Goal: Information Seeking & Learning: Understand process/instructions

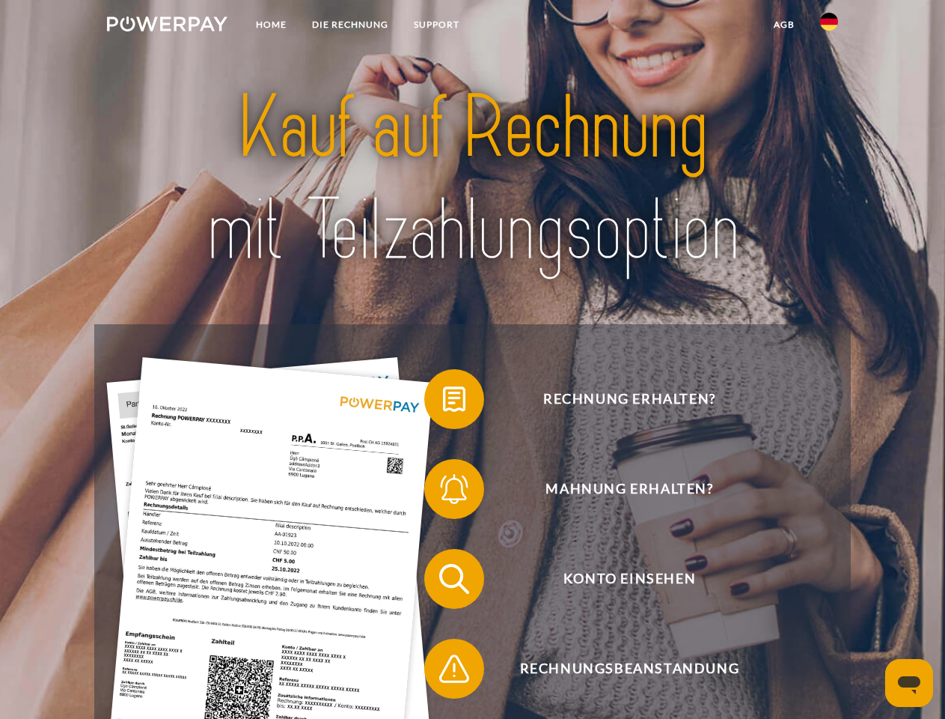
click at [167, 26] on img at bounding box center [167, 23] width 121 height 15
click at [829, 26] on img at bounding box center [829, 22] width 18 height 18
click at [784, 25] on link "agb" at bounding box center [784, 24] width 46 height 27
click at [443, 402] on span at bounding box center [431, 399] width 75 height 75
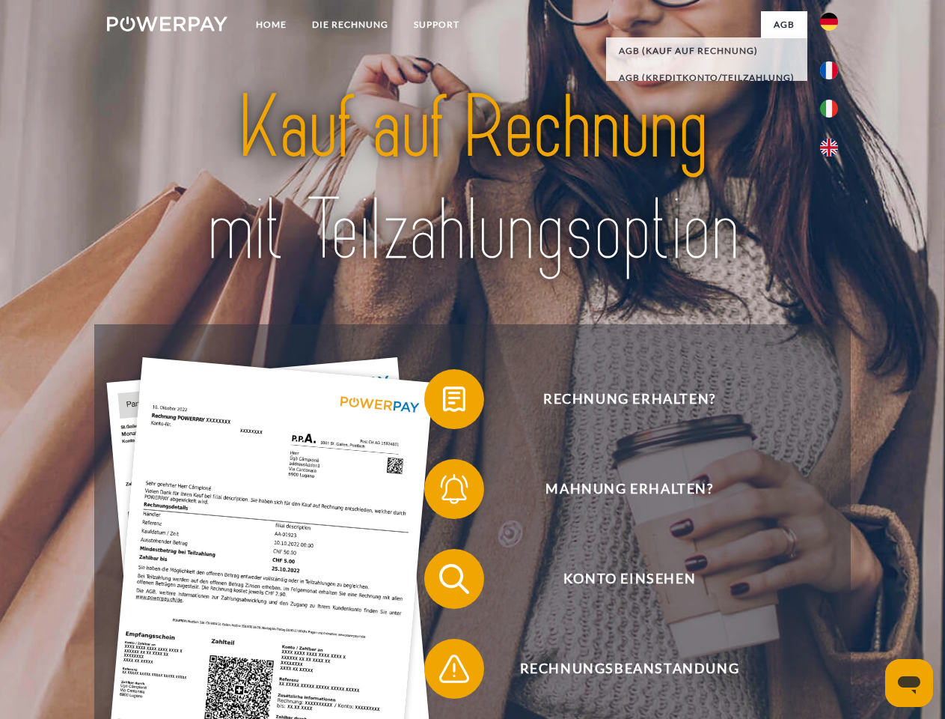
click at [443, 492] on span at bounding box center [431, 488] width 75 height 75
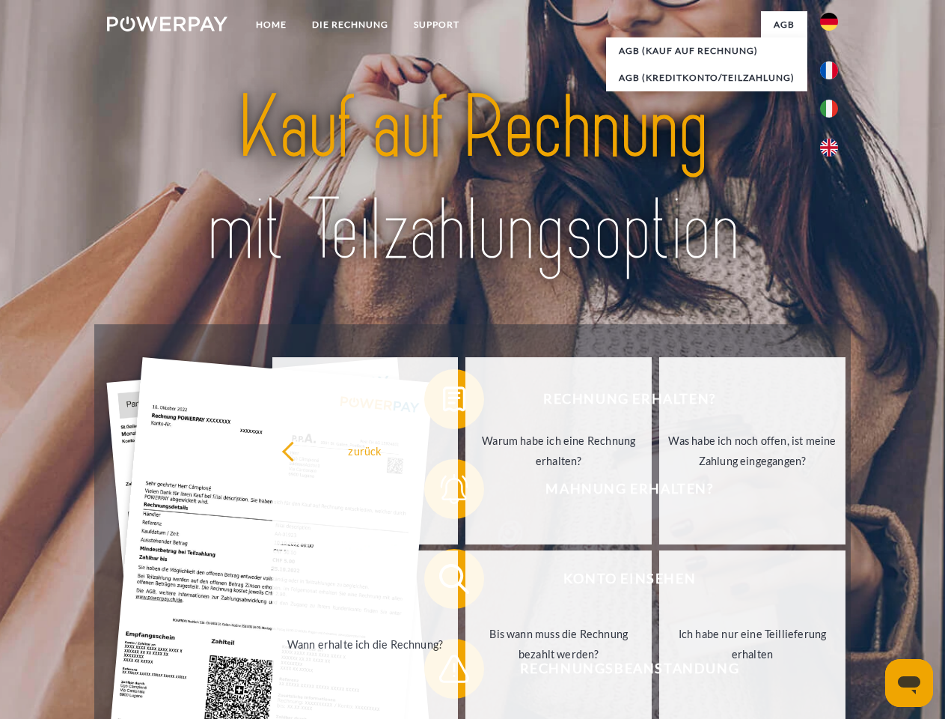
click at [466, 582] on link "Bis wann muss die Rechnung bezahlt werden?" at bounding box center [559, 643] width 186 height 187
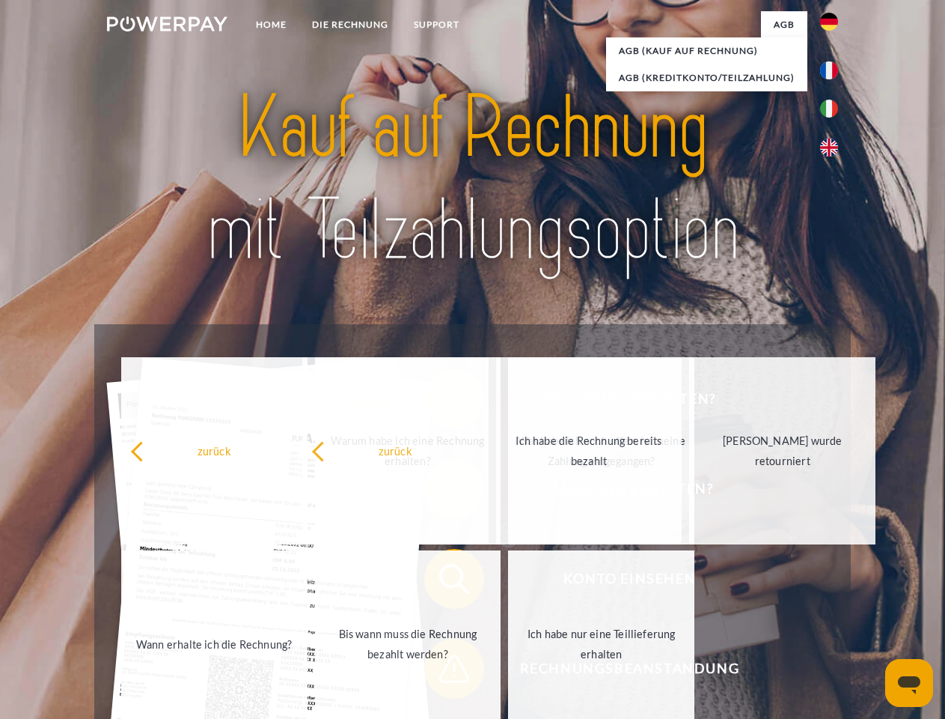
click at [443, 671] on span at bounding box center [431, 668] width 75 height 75
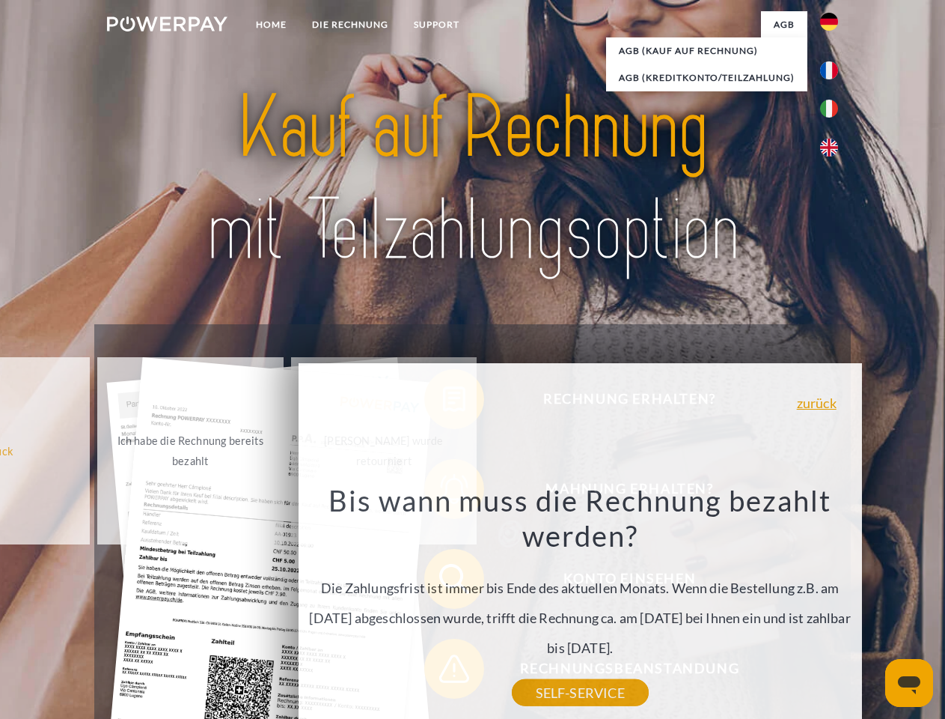
click at [909, 683] on icon "Messaging-Fenster öffnen" at bounding box center [909, 685] width 22 height 18
